Goal: Navigation & Orientation: Find specific page/section

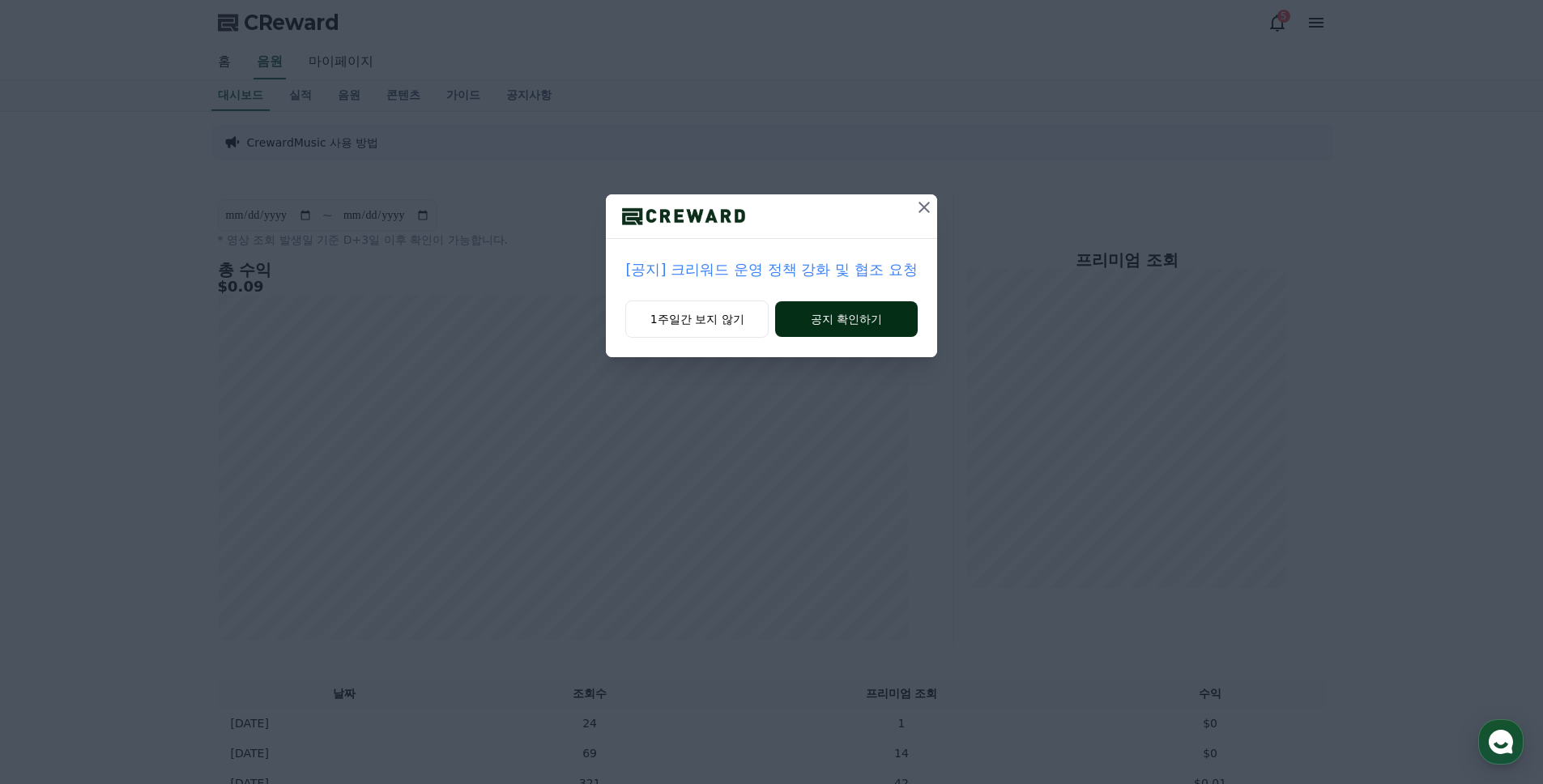
click at [840, 321] on button "공지 확인하기" at bounding box center [846, 319] width 142 height 36
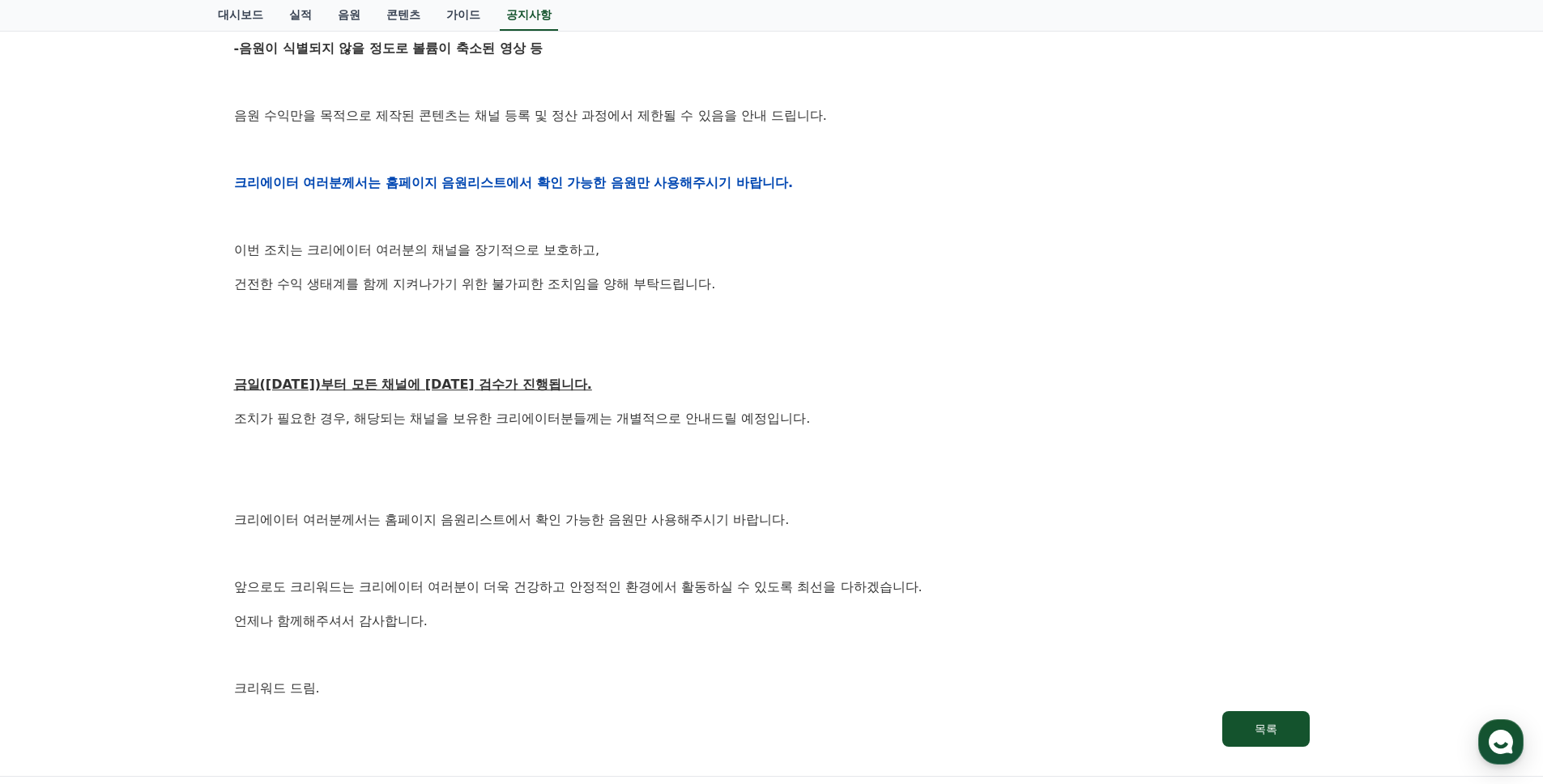
scroll to position [687, 0]
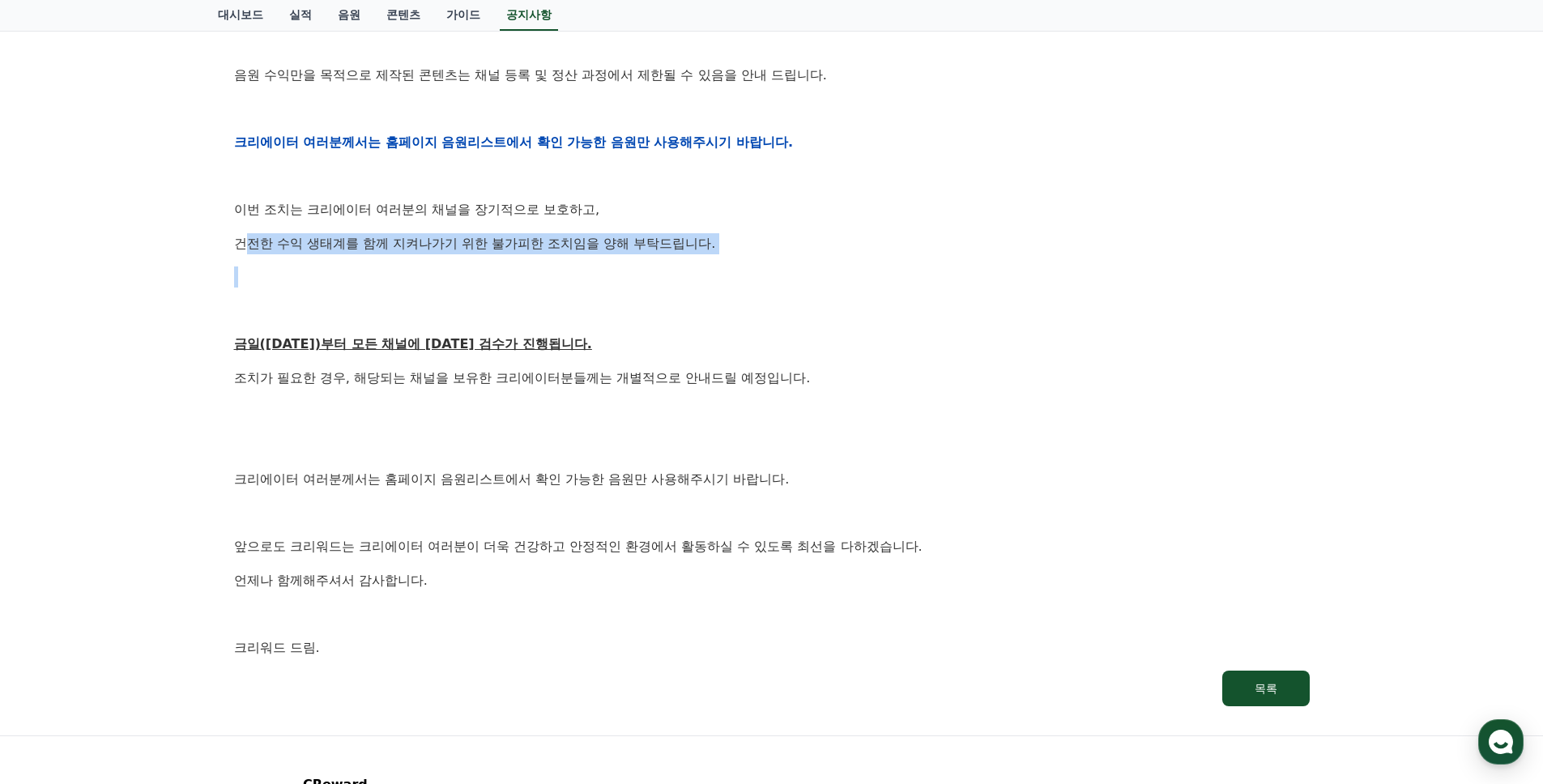
drag, startPoint x: 601, startPoint y: 239, endPoint x: 248, endPoint y: 249, distance: 353.1
click at [248, 239] on div "안녕하세요, 크리워드입니다. 항상 저희와 함께해주시는 크리에이터 여러분께 감사드립니다. 최근 변화하는 시장 환경에 따라, 크리워드 또한 플랫폼…" at bounding box center [772, 142] width 1075 height 1030
click at [254, 270] on div "안녕하세요, 크리워드입니다. 항상 저희와 함께해주시는 크리에이터 여러분께 감사드립니다. 최근 변화하는 시장 환경에 따라, 크리워드 또한 플랫폼…" at bounding box center [772, 142] width 1075 height 1030
click at [268, 315] on p at bounding box center [772, 311] width 1075 height 21
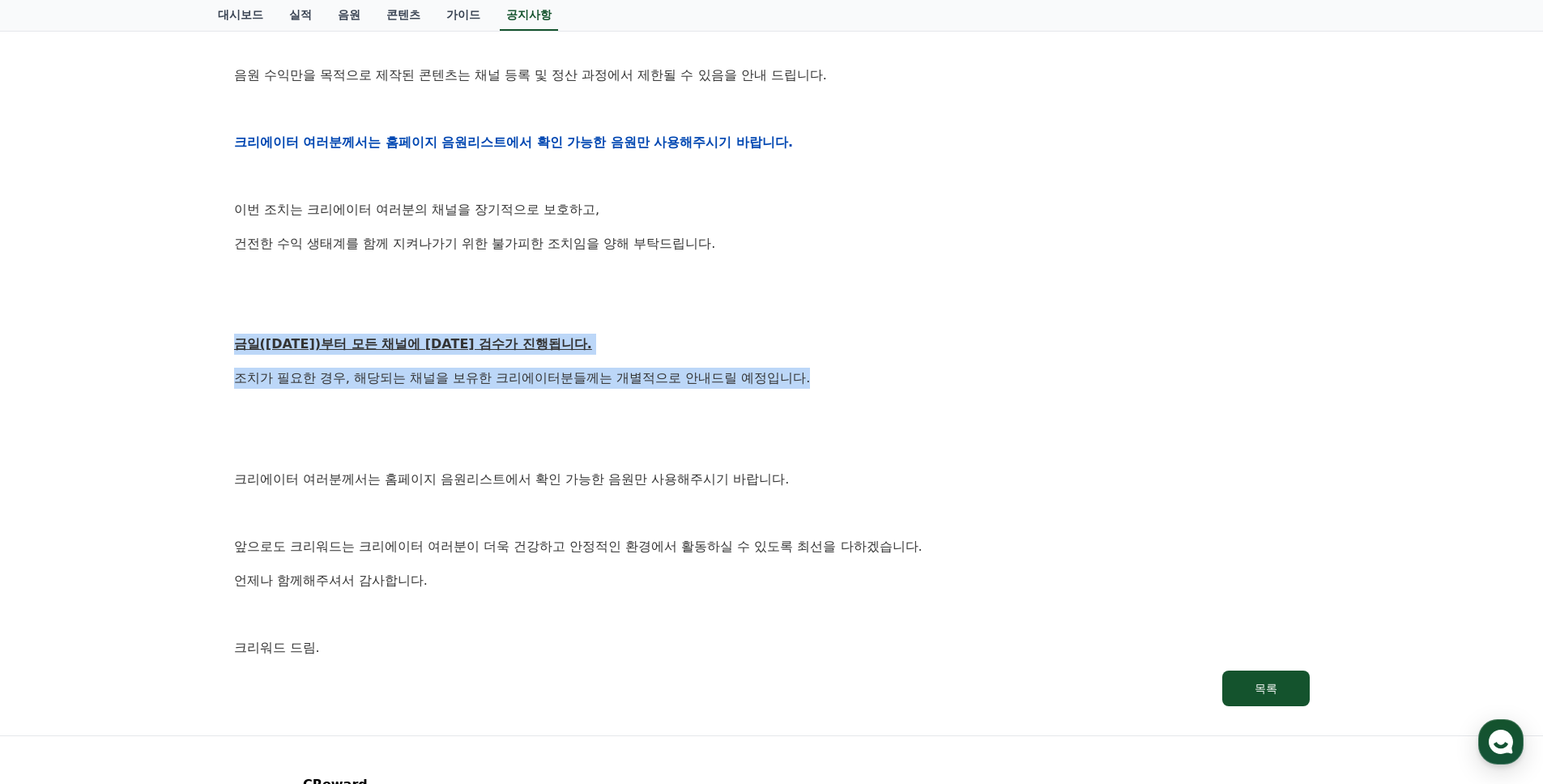
drag, startPoint x: 315, startPoint y: 342, endPoint x: 796, endPoint y: 381, distance: 482.6
click at [766, 377] on div "안녕하세요, 크리워드입니다. 항상 저희와 함께해주시는 크리에이터 여러분께 감사드립니다. 최근 변화하는 시장 환경에 따라, 크리워드 또한 플랫폼…" at bounding box center [772, 142] width 1075 height 1030
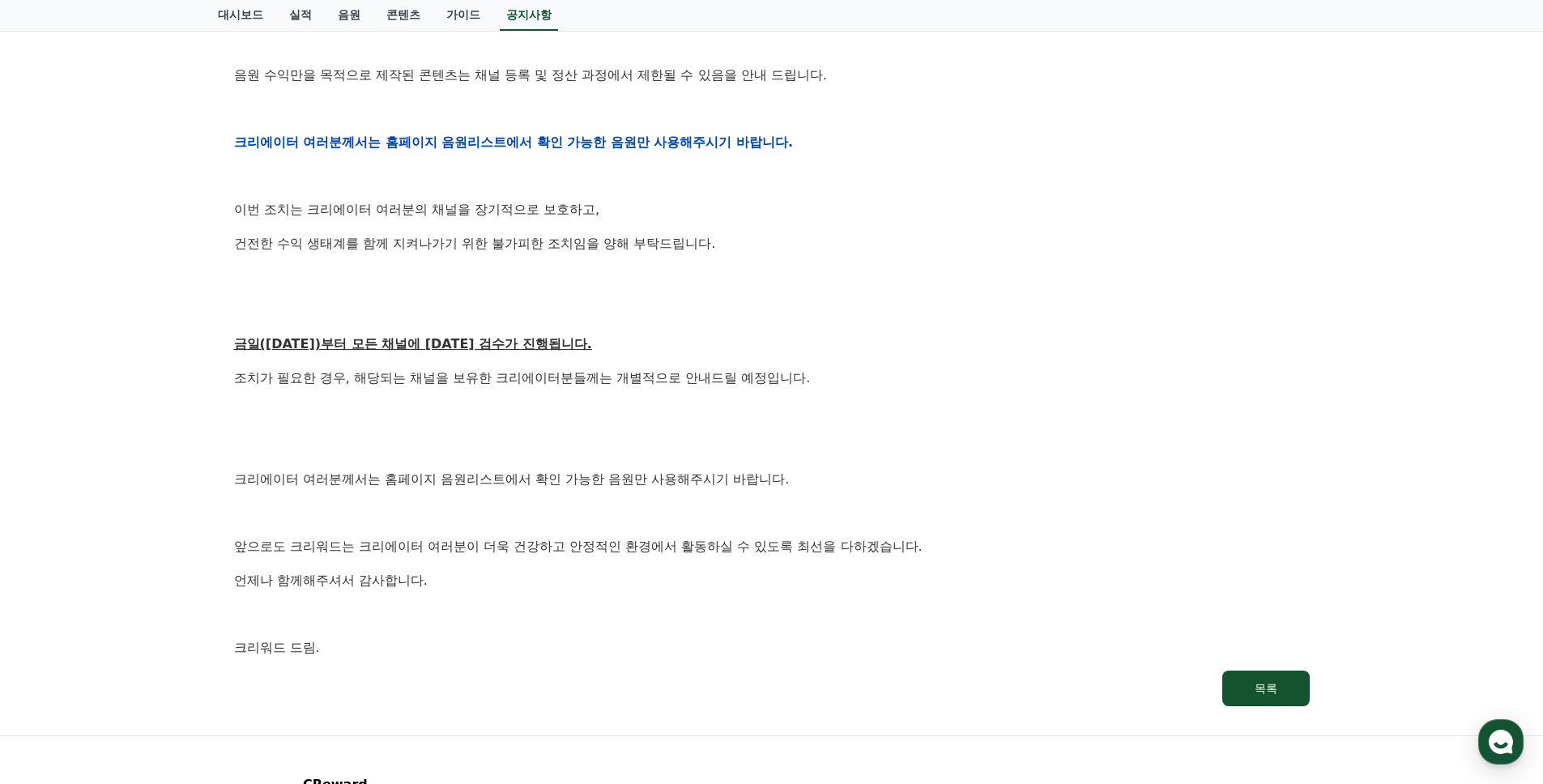
click at [796, 381] on p "조치가 필요한 경우, 해당되는 채널을 보유한 크리에이터분들께는 개별적으로 안내드릴 예정입니다." at bounding box center [772, 378] width 1075 height 21
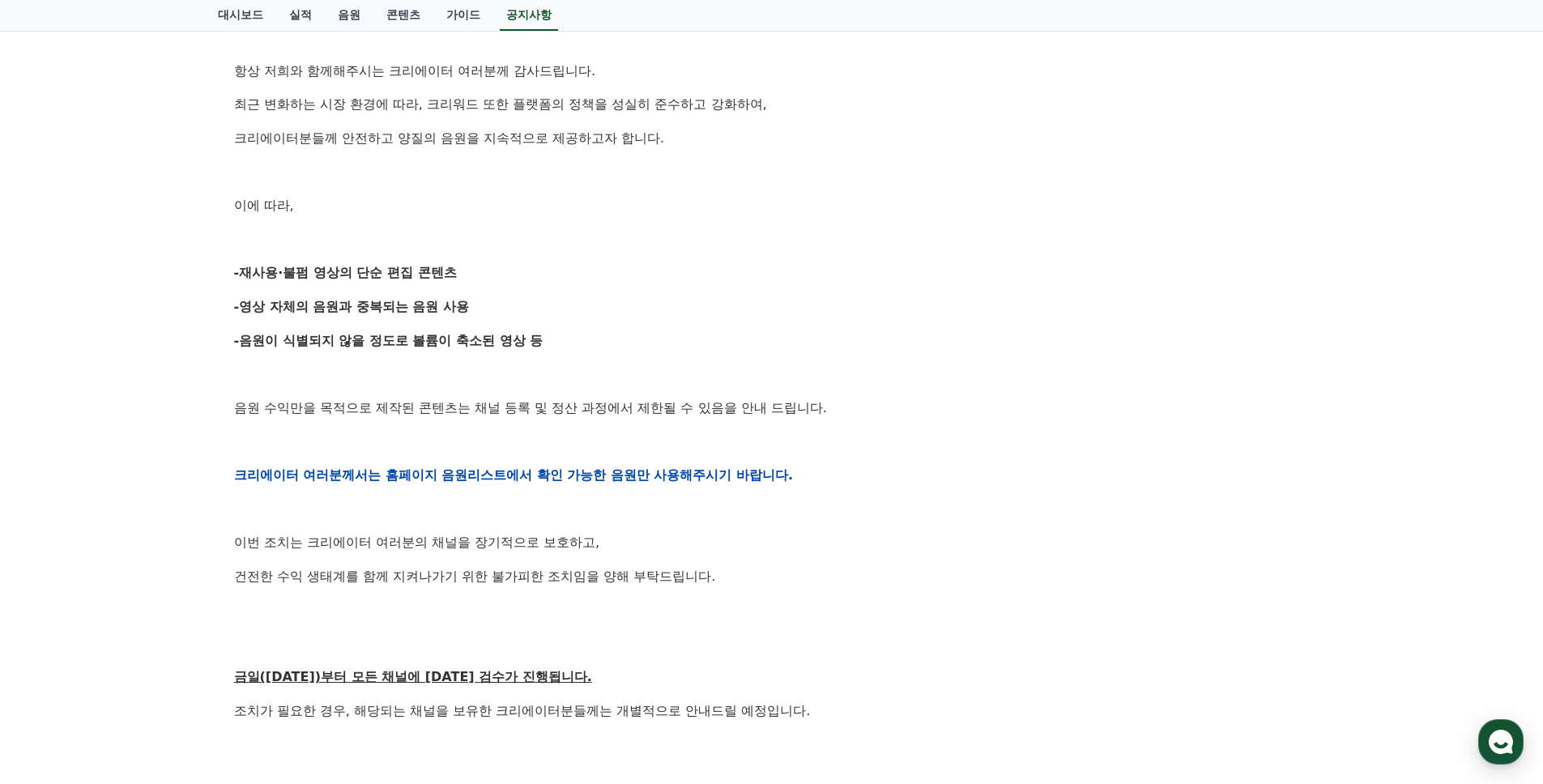
scroll to position [0, 0]
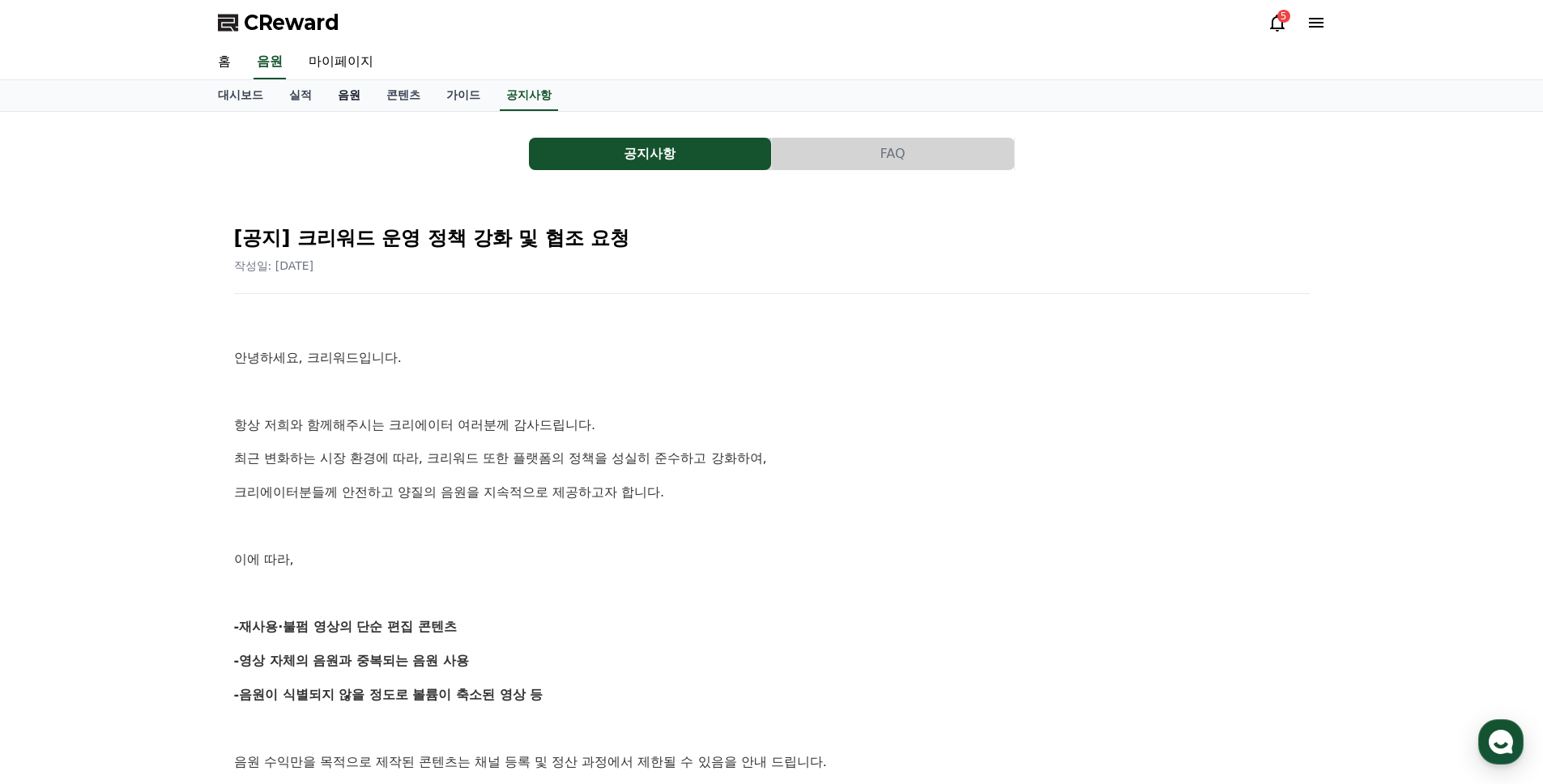
click at [327, 101] on link "음원" at bounding box center [350, 95] width 49 height 31
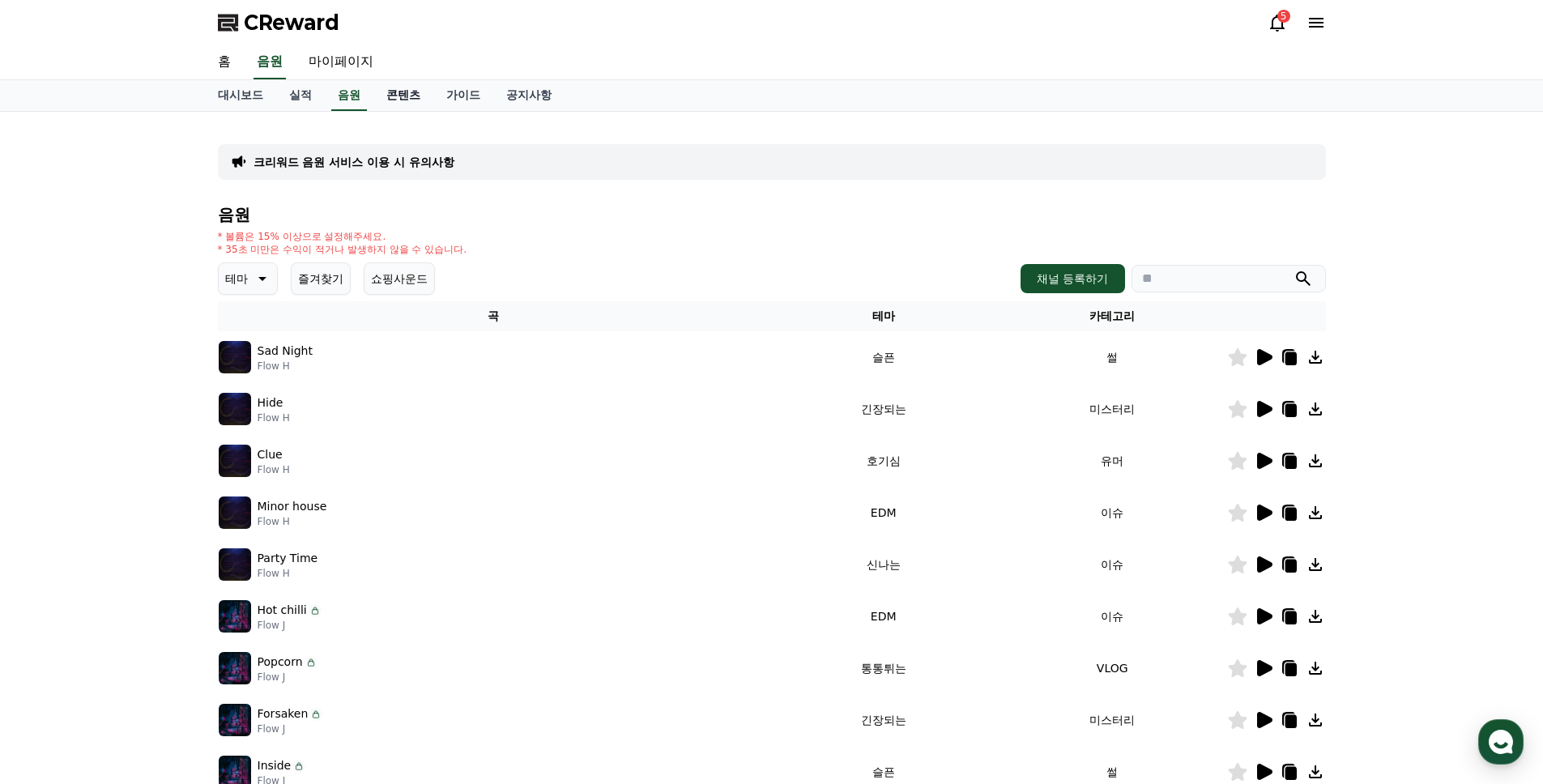
click at [401, 88] on link "콘텐츠" at bounding box center [403, 95] width 60 height 31
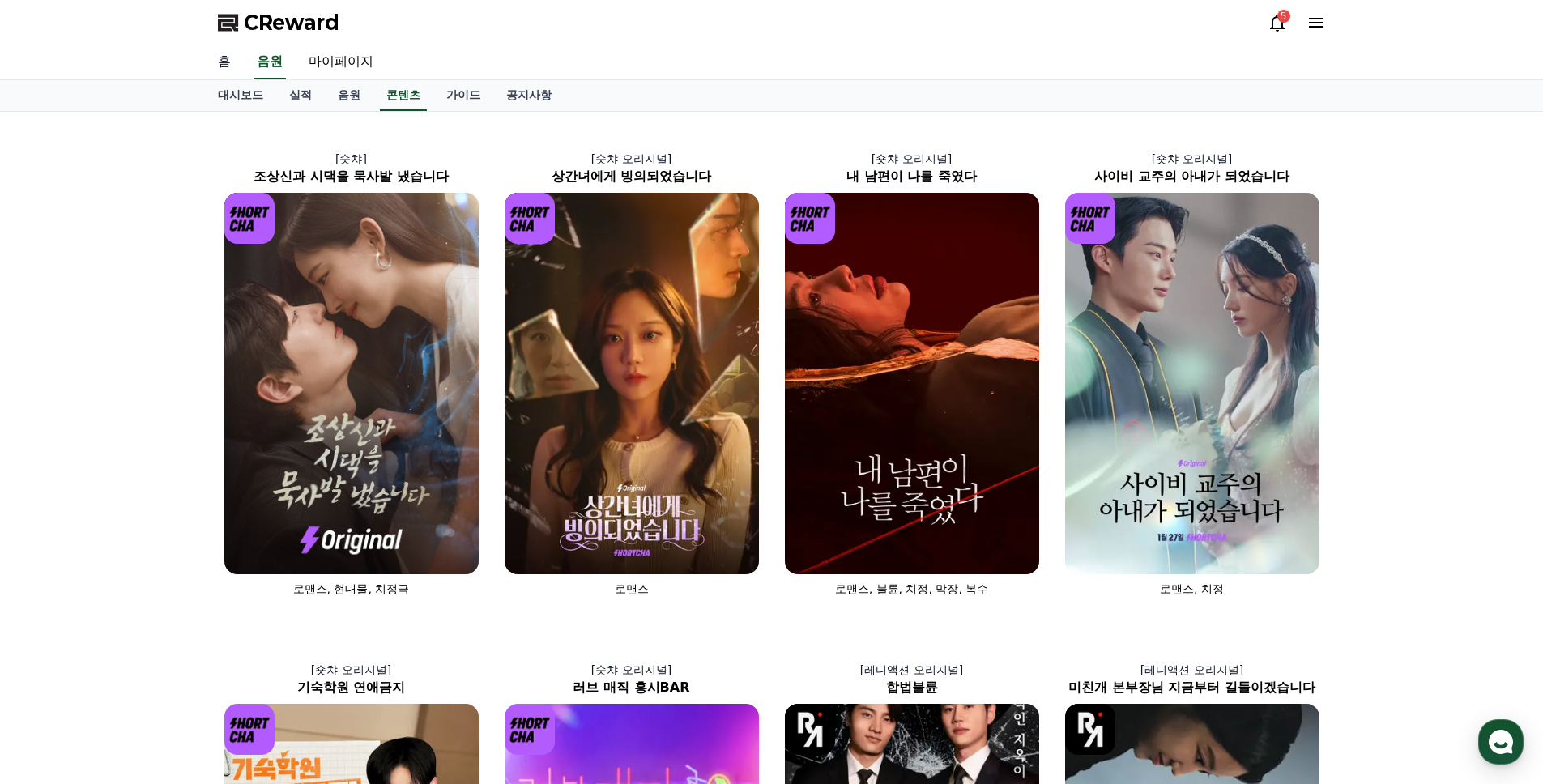
click at [230, 59] on link "홈" at bounding box center [224, 62] width 38 height 34
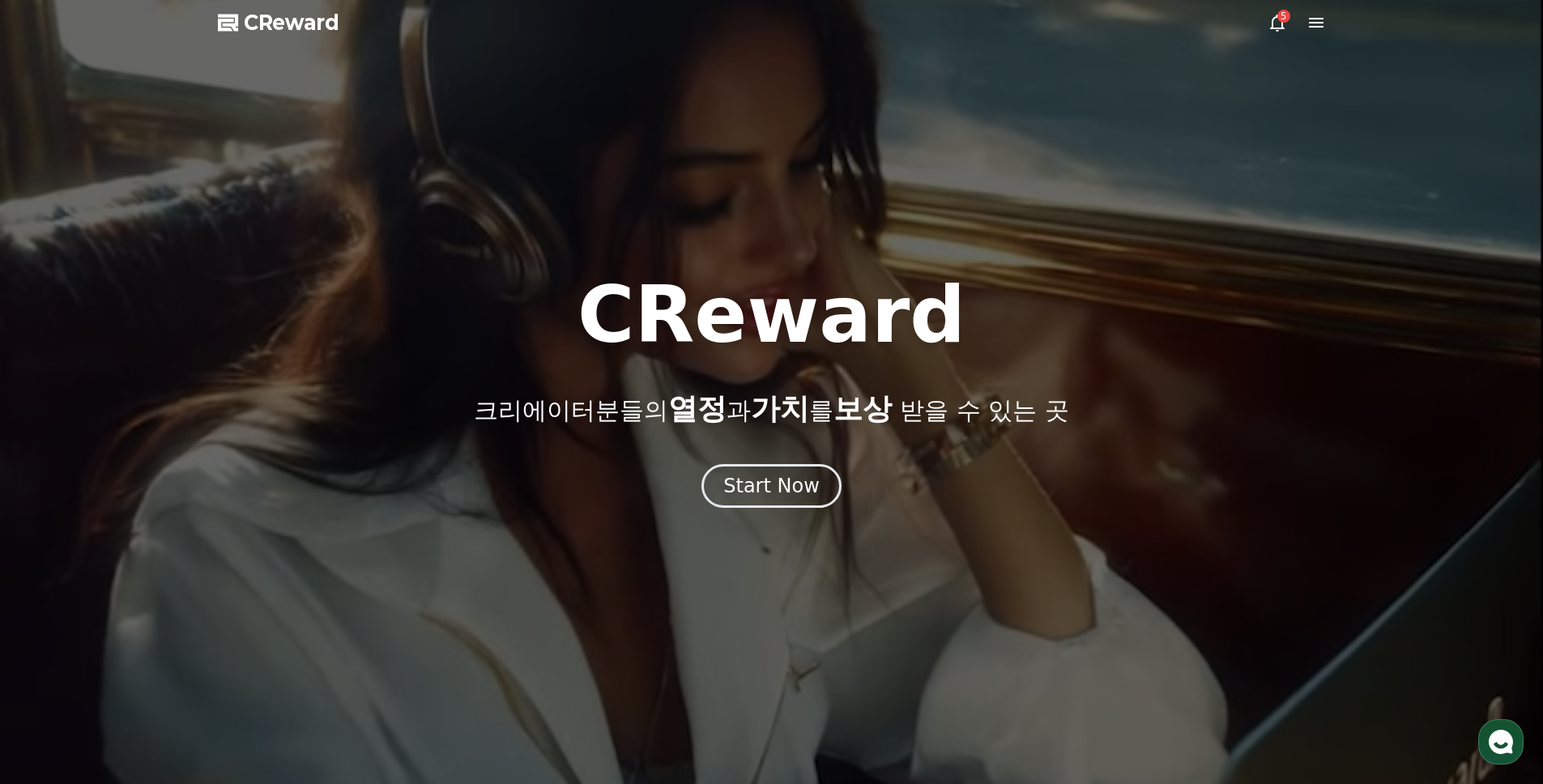
click at [776, 510] on div at bounding box center [771, 392] width 1543 height 784
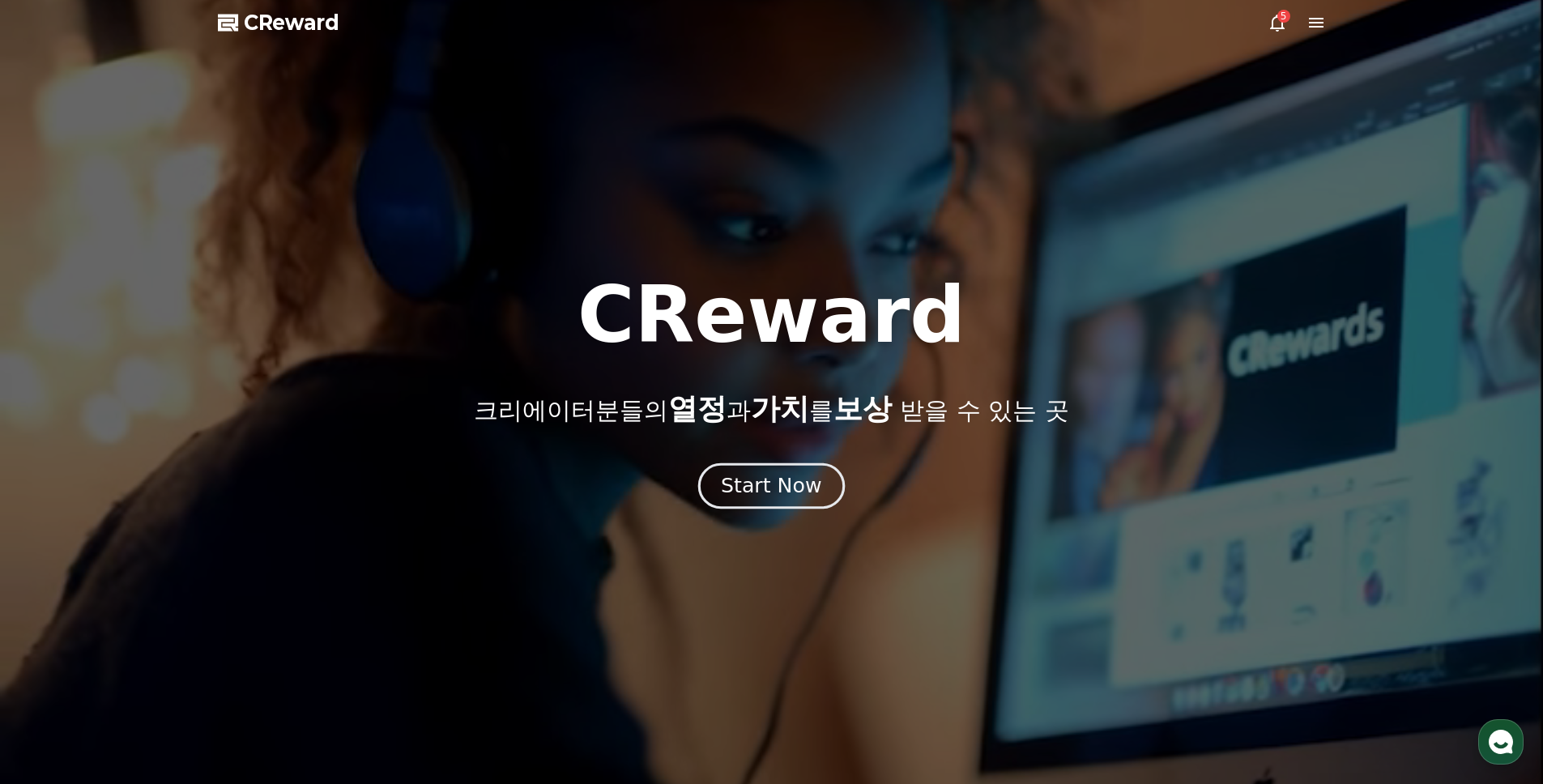
click at [776, 495] on div "Start Now" at bounding box center [771, 486] width 101 height 28
